Goal: Transaction & Acquisition: Subscribe to service/newsletter

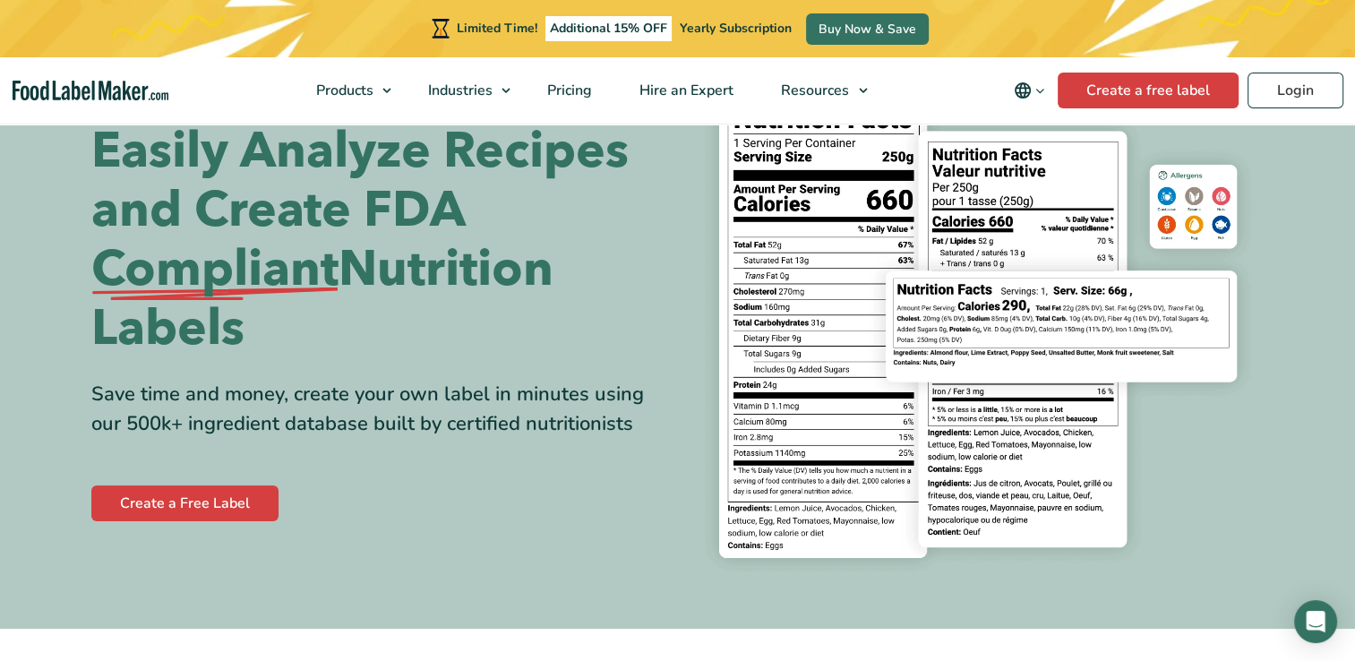
scroll to position [104, 0]
click at [223, 492] on link "Create a Free Label" at bounding box center [184, 502] width 187 height 36
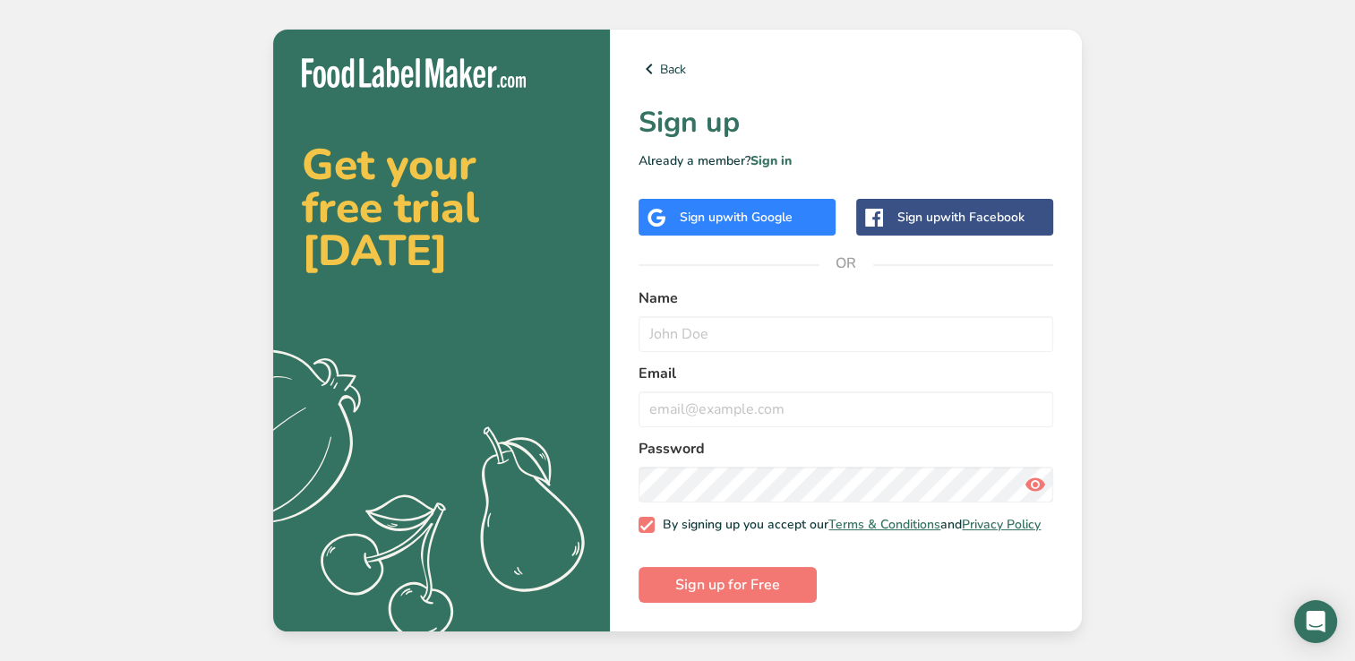
drag, startPoint x: 0, startPoint y: 0, endPoint x: 879, endPoint y: 368, distance: 953.0
click at [879, 368] on section "Get your free trial today .a{fill:#f5f3ed;} Back Sign up Already a member? Sign…" at bounding box center [677, 331] width 808 height 602
click at [1134, 254] on div "Get your free trial today .a{fill:#f5f3ed;} Back Sign up Already a member? Sign…" at bounding box center [677, 330] width 1355 height 661
